Goal: Task Accomplishment & Management: Manage account settings

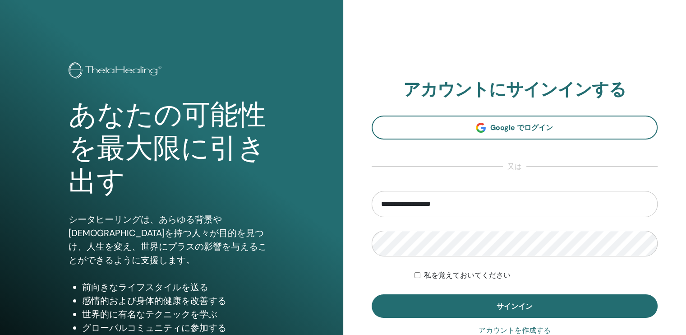
type input "**********"
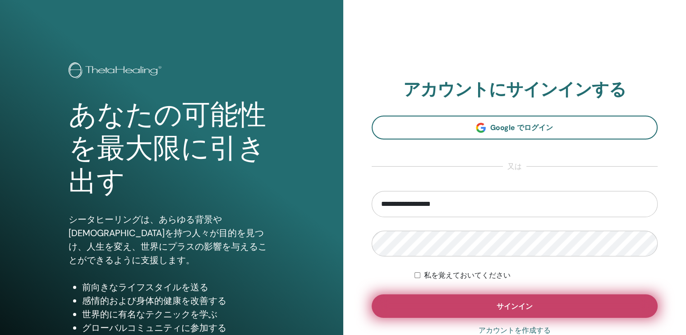
click at [497, 308] on span "サインイン" at bounding box center [515, 305] width 36 height 9
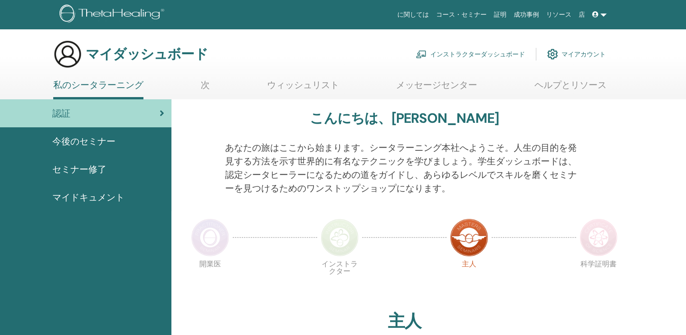
click at [495, 55] on font "インストラクターダッシュボード" at bounding box center [478, 54] width 95 height 8
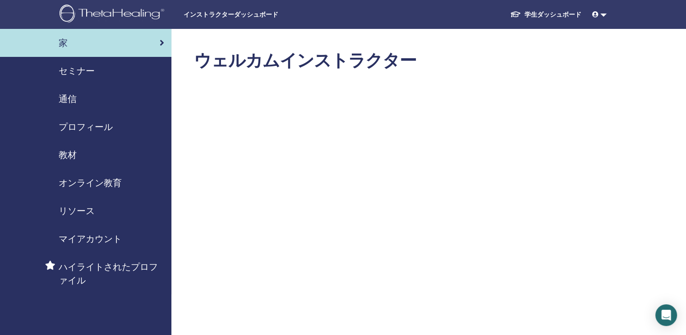
click at [68, 71] on span "セミナー" at bounding box center [77, 71] width 36 height 14
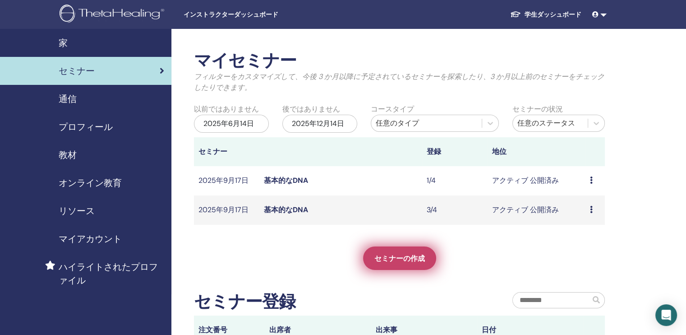
click at [403, 256] on span "セミナーの作成" at bounding box center [400, 258] width 51 height 9
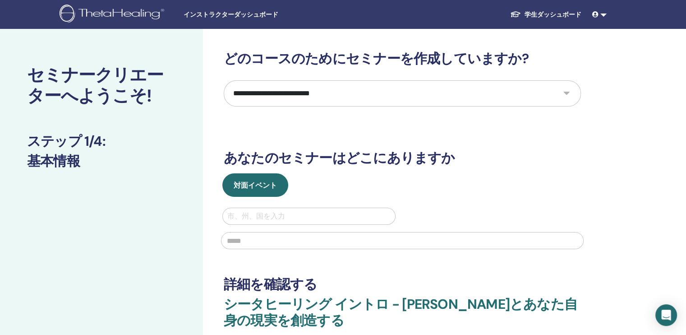
click at [569, 92] on select "**********" at bounding box center [402, 93] width 357 height 26
select select "*"
click at [224, 80] on select "**********" at bounding box center [402, 93] width 357 height 26
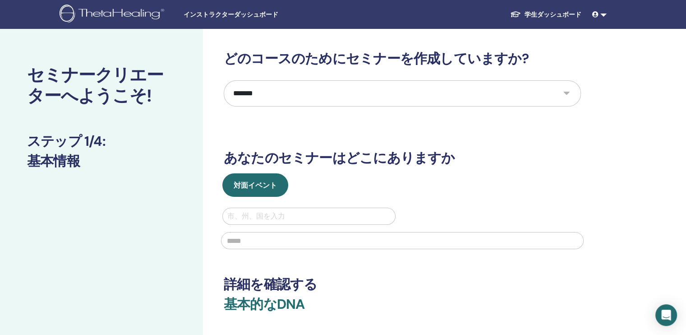
click at [377, 214] on div at bounding box center [308, 216] width 163 height 13
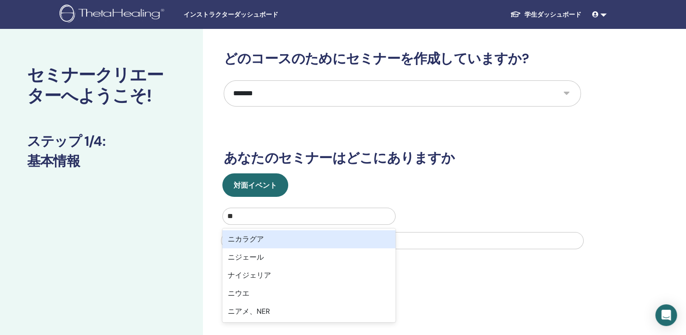
type input "*"
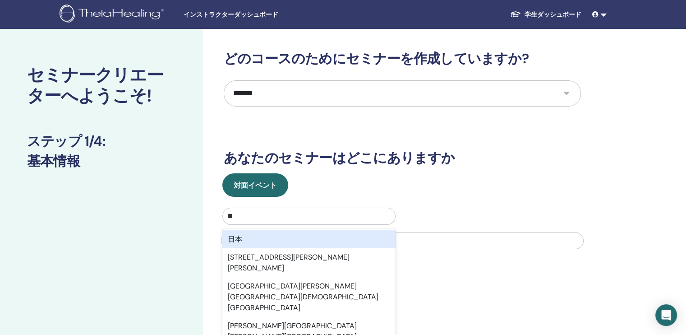
type input "****"
click at [238, 236] on div "日本" at bounding box center [309, 239] width 173 height 18
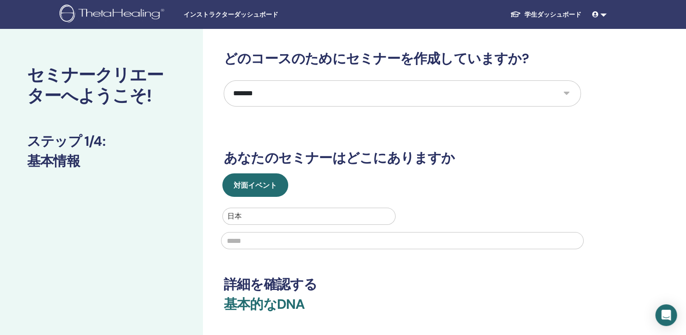
click at [250, 241] on input "text" at bounding box center [402, 240] width 363 height 17
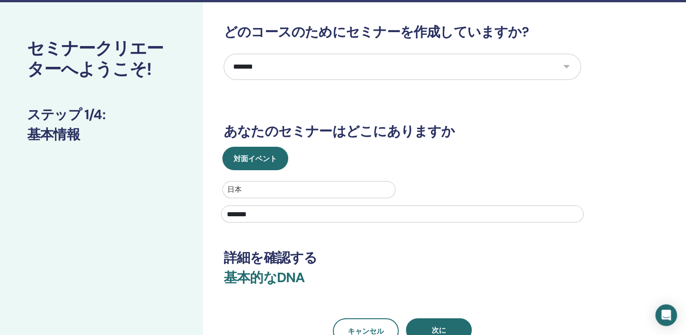
scroll to position [135, 0]
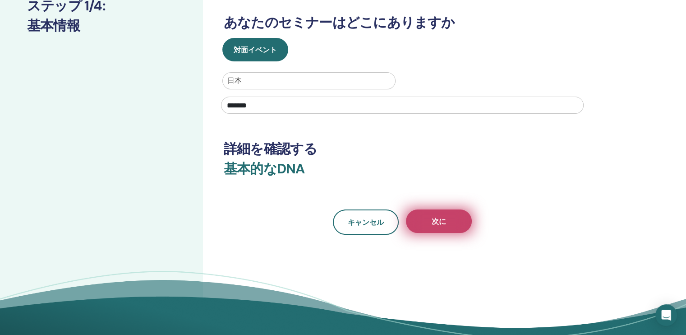
type input "********"
click at [440, 224] on span "次に" at bounding box center [439, 221] width 14 height 9
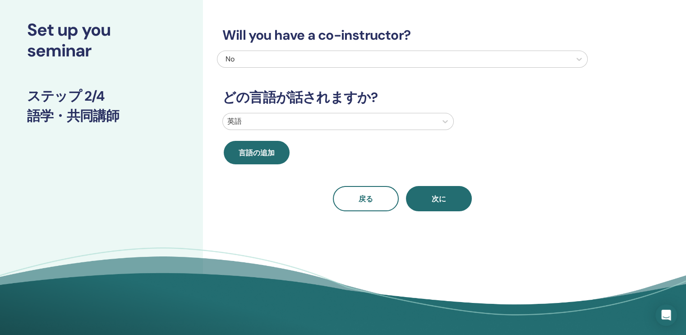
scroll to position [0, 0]
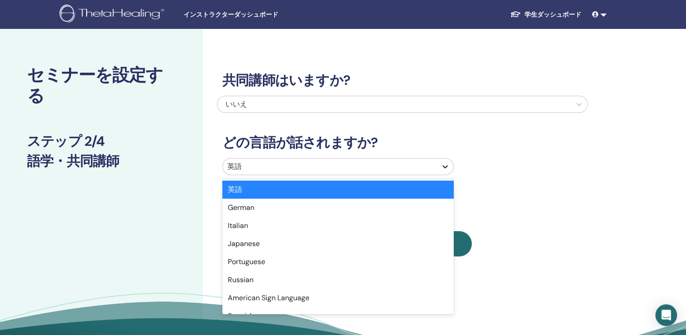
click at [446, 167] on icon at bounding box center [445, 166] width 9 height 9
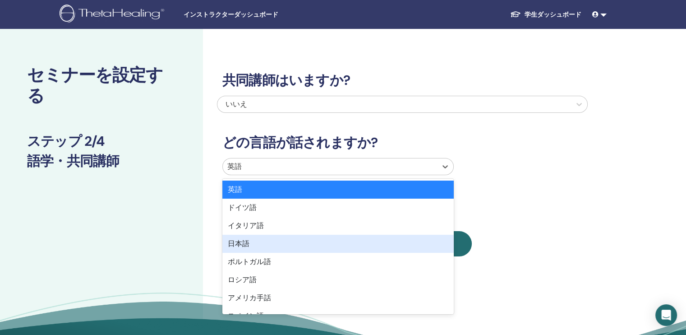
click at [269, 245] on div "日本語" at bounding box center [339, 244] width 232 height 18
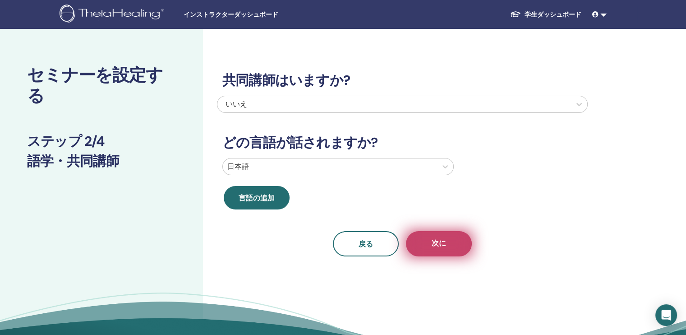
click at [437, 247] on span "次に" at bounding box center [439, 243] width 14 height 11
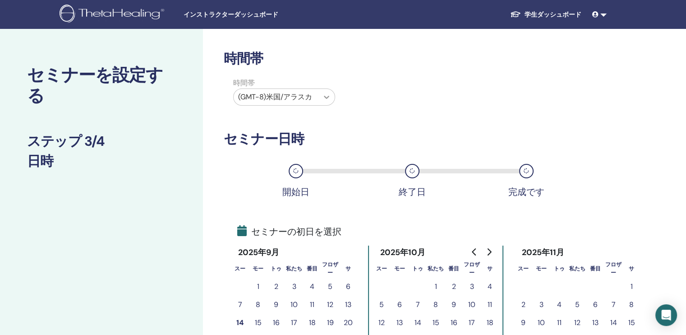
click at [328, 98] on icon at bounding box center [326, 97] width 9 height 9
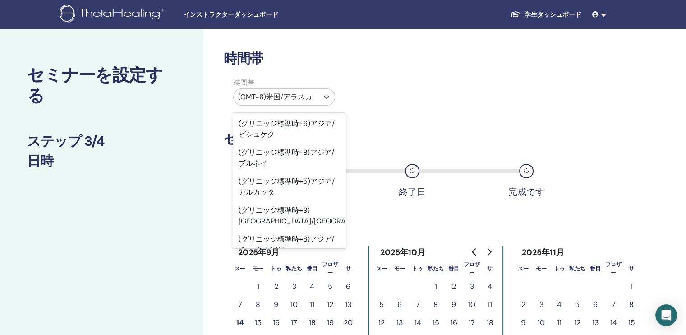
scroll to position [10065, 0]
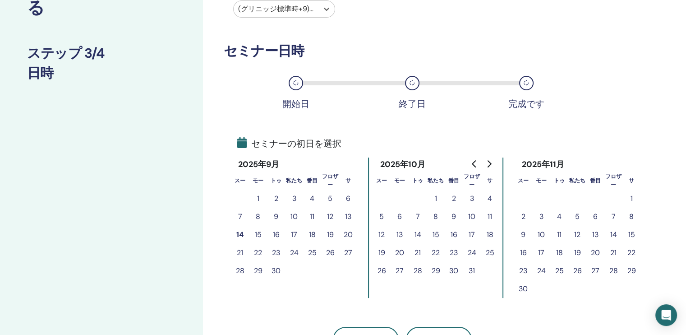
scroll to position [90, 0]
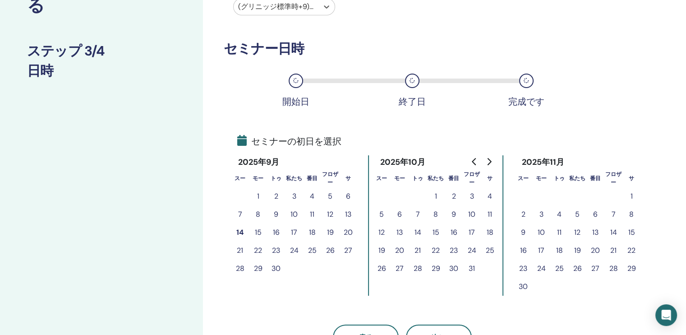
click at [435, 199] on button "1" at bounding box center [436, 196] width 18 height 18
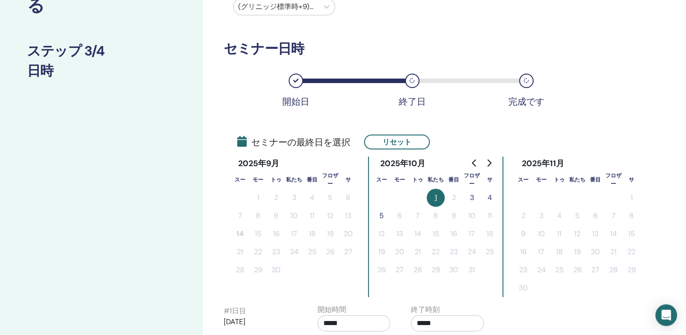
click at [470, 197] on button "3" at bounding box center [472, 198] width 18 height 18
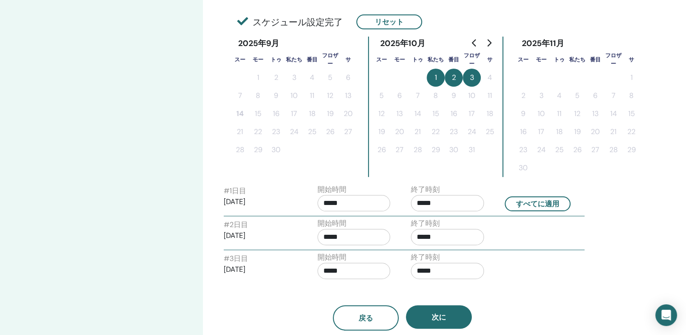
scroll to position [226, 0]
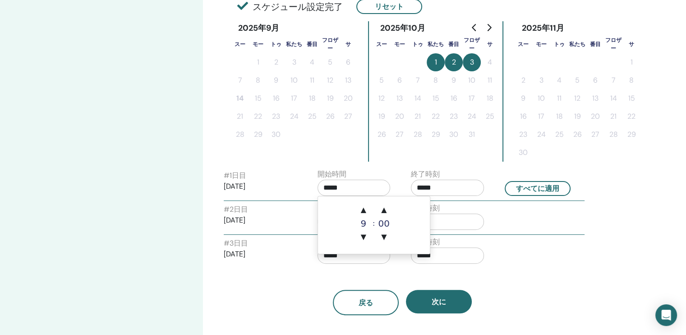
click at [362, 190] on input "*****" at bounding box center [354, 188] width 73 height 16
click at [364, 209] on span "▲" at bounding box center [364, 210] width 18 height 18
type input "*****"
click at [447, 190] on input "*****" at bounding box center [447, 188] width 73 height 16
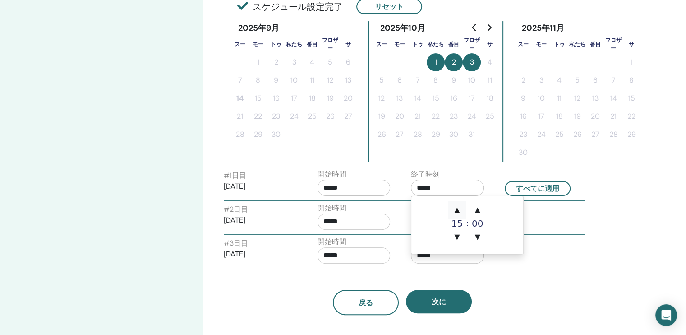
click at [456, 212] on span "▲" at bounding box center [457, 210] width 18 height 18
type input "*****"
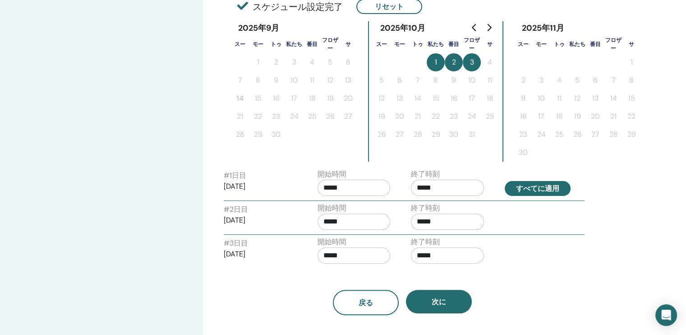
click at [524, 188] on button "すべてに適用" at bounding box center [538, 188] width 66 height 15
type input "*****"
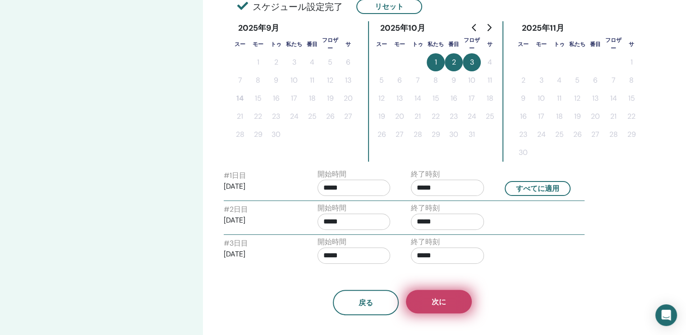
click at [459, 301] on button "次に" at bounding box center [439, 301] width 66 height 23
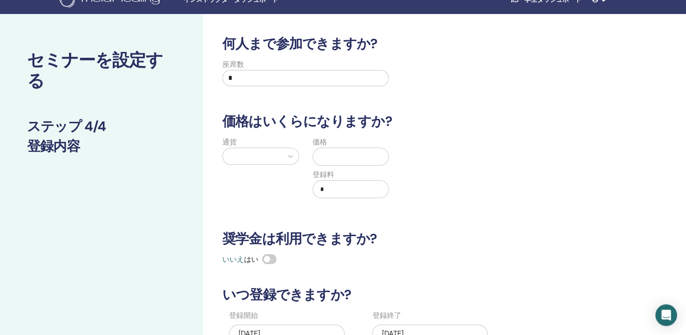
scroll to position [0, 0]
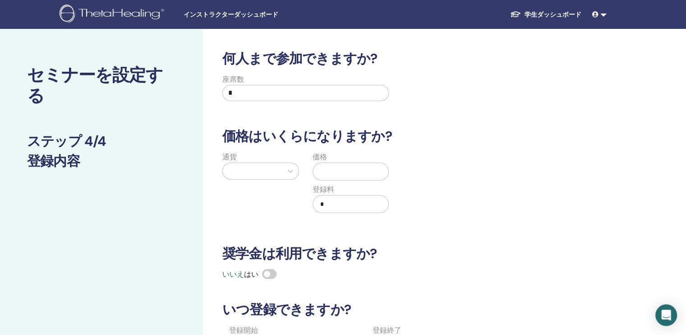
click at [240, 94] on input "*" at bounding box center [306, 93] width 167 height 16
type input "*"
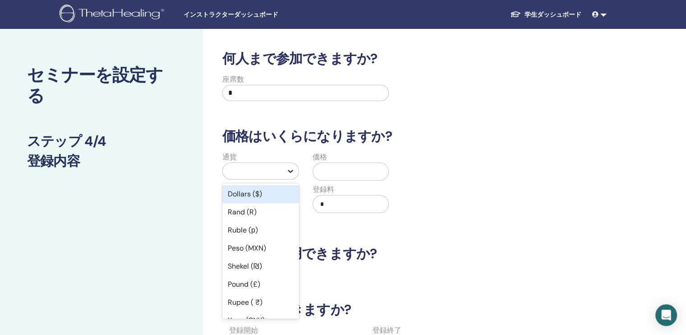
click at [291, 170] on icon at bounding box center [290, 171] width 9 height 9
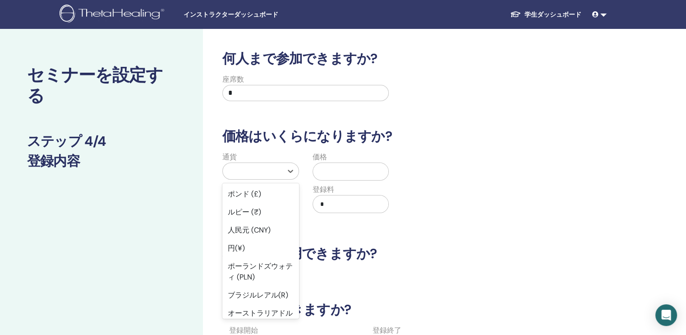
scroll to position [135, 0]
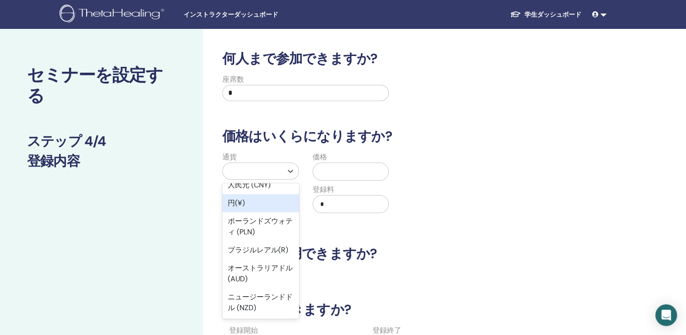
click at [257, 207] on div "円(¥)" at bounding box center [261, 203] width 77 height 18
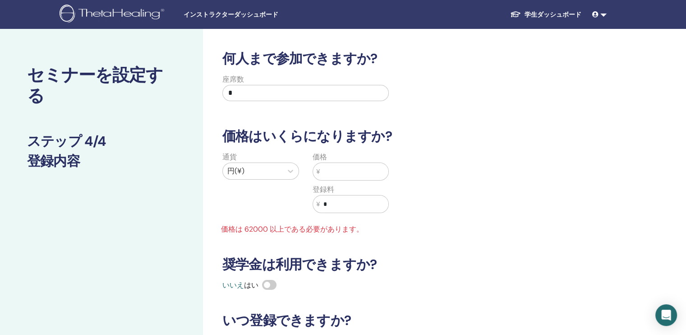
click at [357, 172] on input "text" at bounding box center [354, 171] width 69 height 17
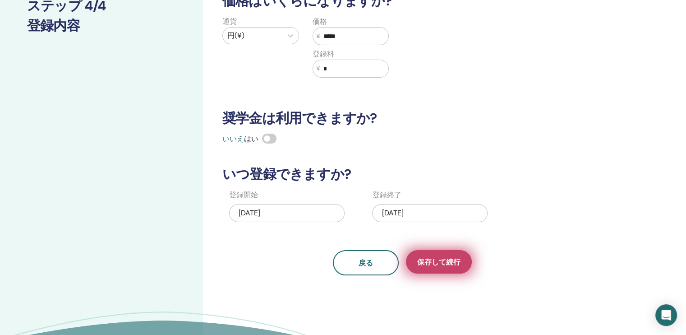
type input "*****"
click at [437, 260] on span "保存して続行" at bounding box center [438, 261] width 43 height 9
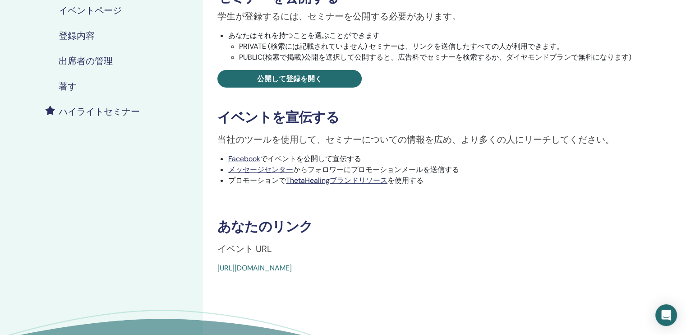
scroll to position [181, 0]
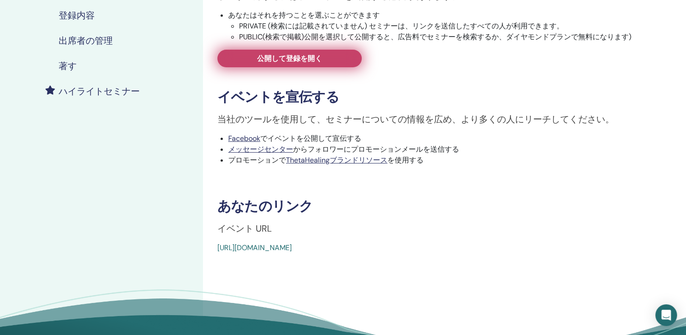
click at [277, 60] on span "公開して登録を開く" at bounding box center [289, 58] width 65 height 9
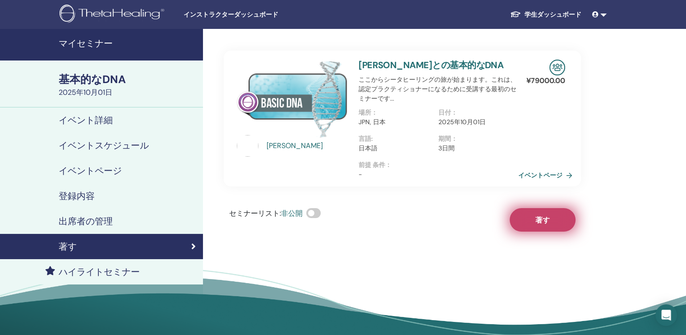
click at [534, 223] on button "著す" at bounding box center [543, 219] width 66 height 23
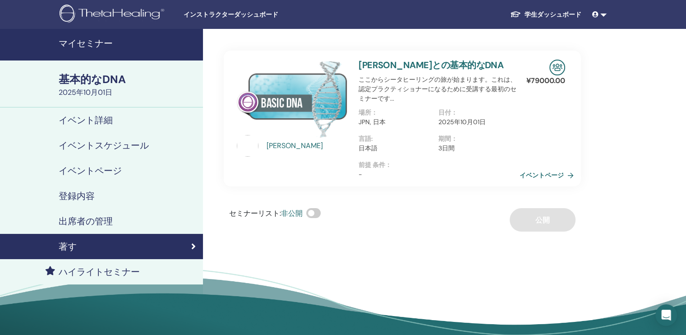
click at [532, 174] on link "イベントページ" at bounding box center [549, 175] width 58 height 14
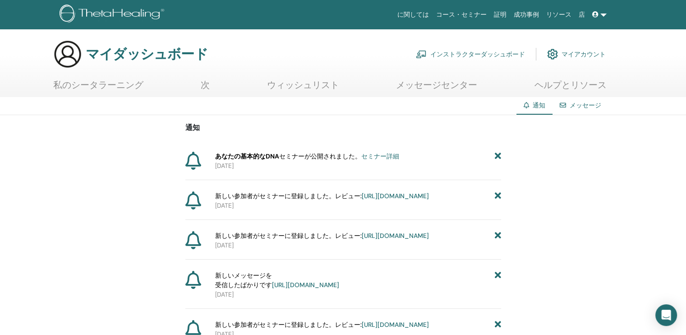
click at [474, 55] on font "インストラクターダッシュボード" at bounding box center [478, 54] width 95 height 8
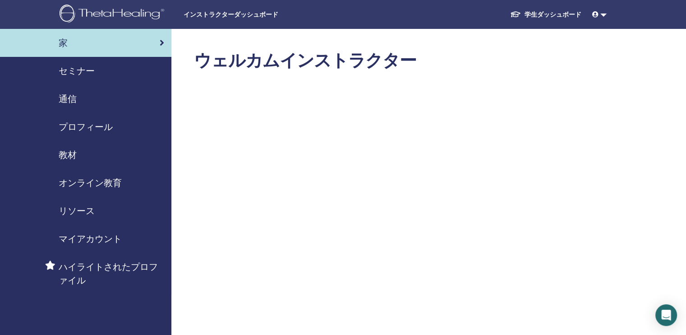
click at [72, 70] on span "セミナー" at bounding box center [77, 71] width 36 height 14
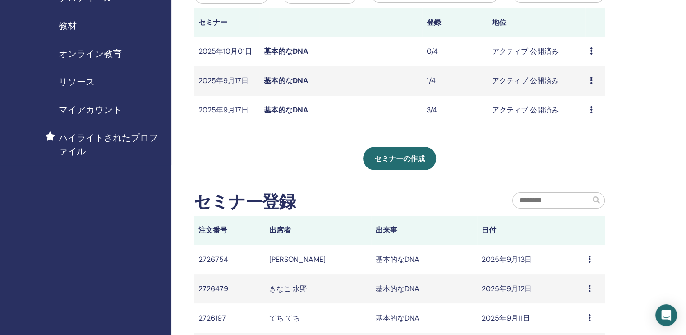
scroll to position [135, 0]
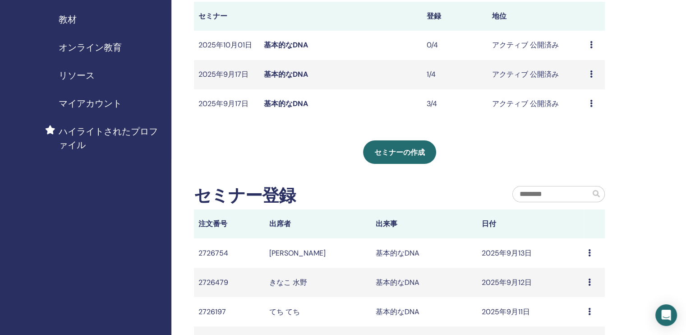
click at [287, 46] on link "基本的なDNA" at bounding box center [286, 44] width 44 height 9
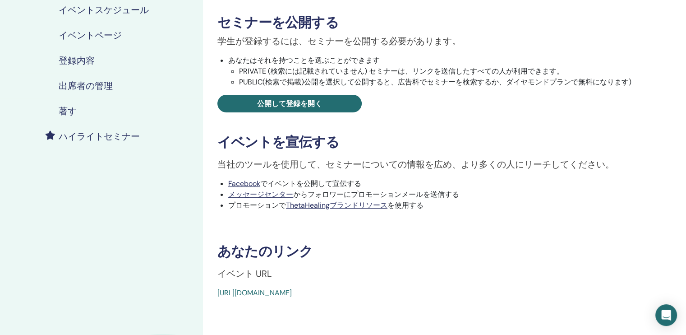
scroll to position [181, 0]
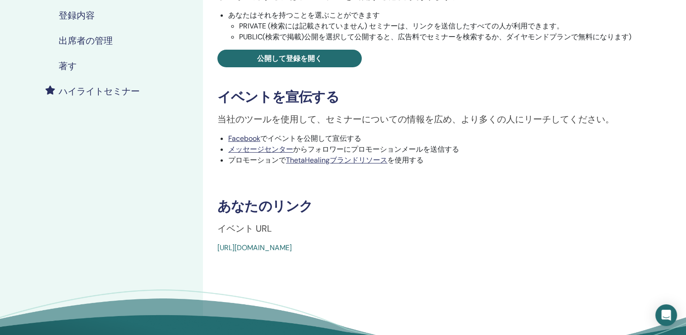
drag, startPoint x: 210, startPoint y: 249, endPoint x: 423, endPoint y: 257, distance: 213.2
click at [423, 257] on div "基本的なDNA イベントタイプ 対面 イベント状況 アクティブ 公開済み 登録 0/4 セミナーを公開する 学生が登録するには、セミナーを公開する必要がありま…" at bounding box center [432, 113] width 458 height 531
copy link "[URL][DOMAIN_NAME]"
